Goal: Check status: Check status

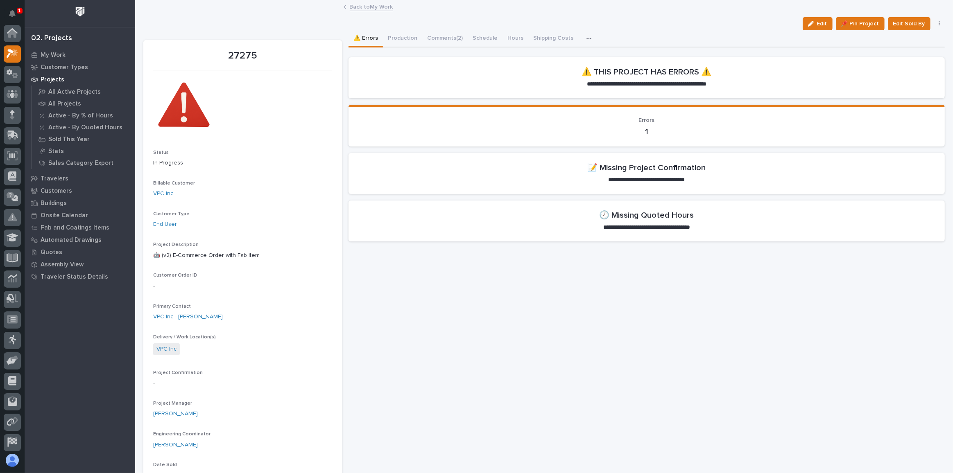
scroll to position [20, 0]
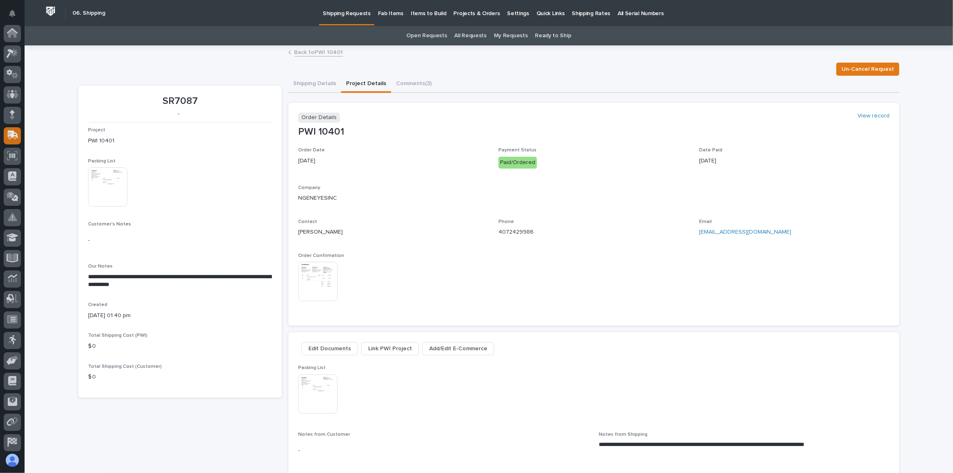
click at [18, 133] on icon at bounding box center [13, 135] width 12 height 9
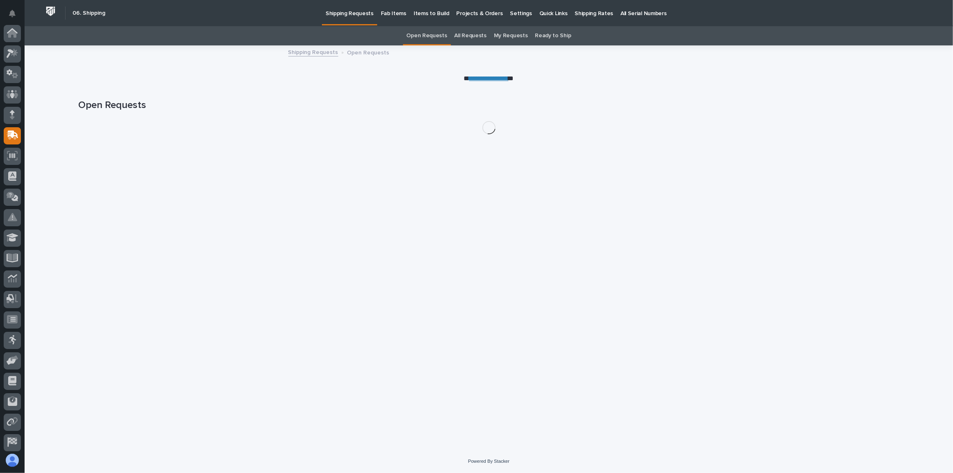
scroll to position [43, 0]
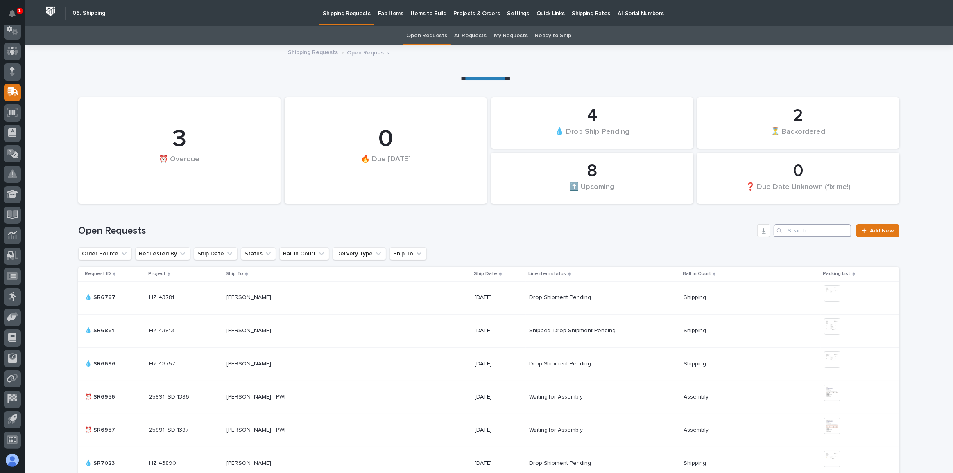
click at [793, 229] on input "Search" at bounding box center [812, 230] width 78 height 13
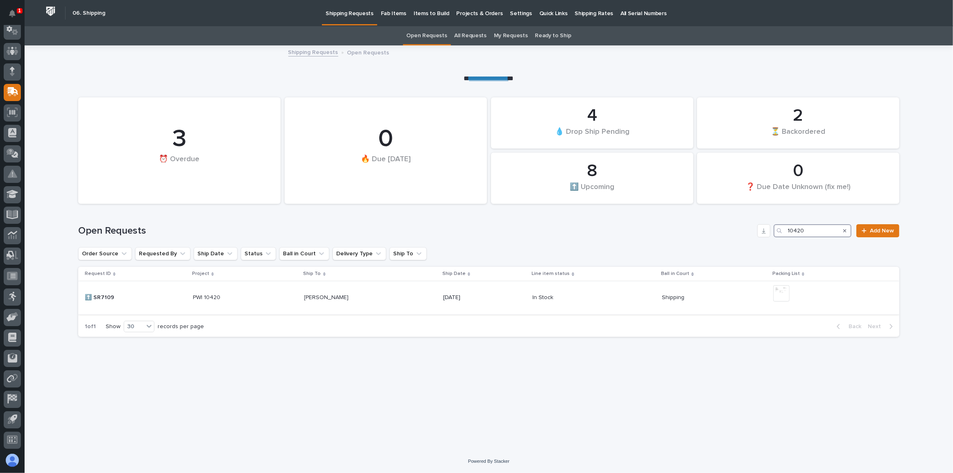
type input "10420"
click at [387, 297] on p at bounding box center [370, 297] width 133 height 7
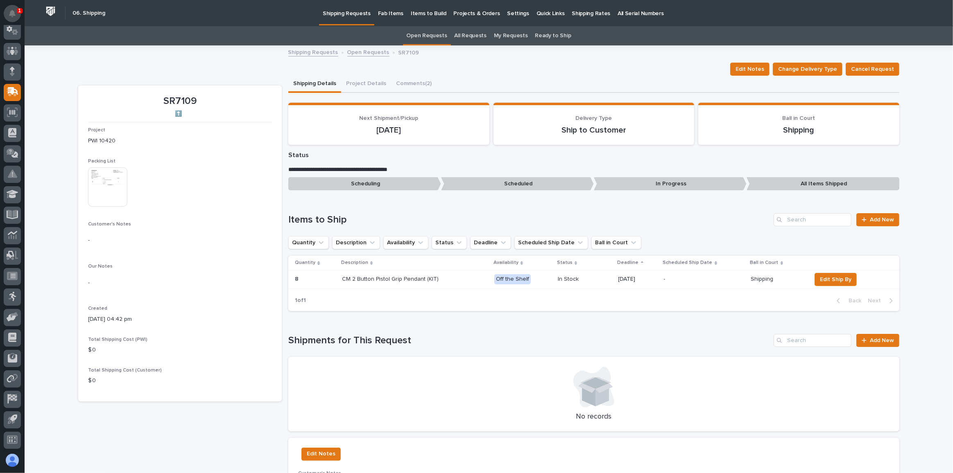
click at [16, 14] on button "Notifications" at bounding box center [12, 13] width 17 height 17
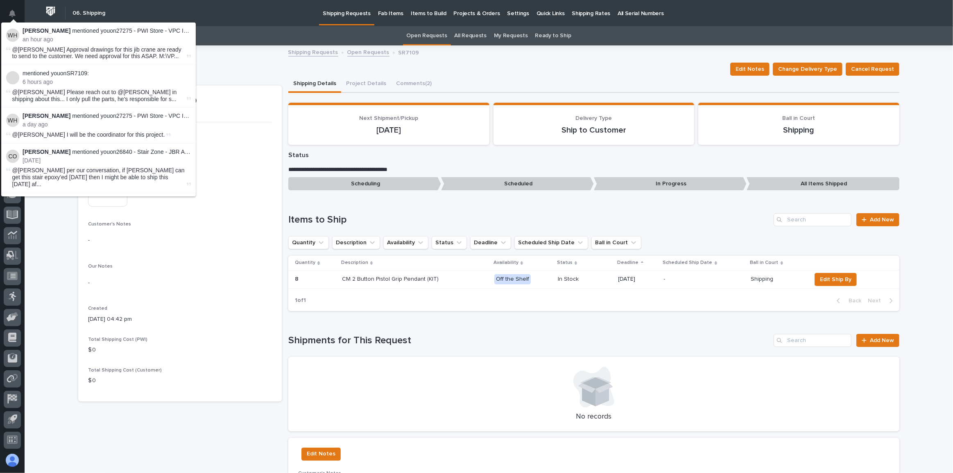
click at [113, 45] on li "[PERSON_NAME] mentioned you on 27275 - PWI Store - VPC Inc - 🤖 (v2) E-Commerce …" at bounding box center [98, 44] width 194 height 43
click at [108, 57] on span "@[PERSON_NAME] Approval drawings for this jib crane are ready to send to the cu…" at bounding box center [98, 53] width 173 height 14
